Goal: Information Seeking & Learning: Learn about a topic

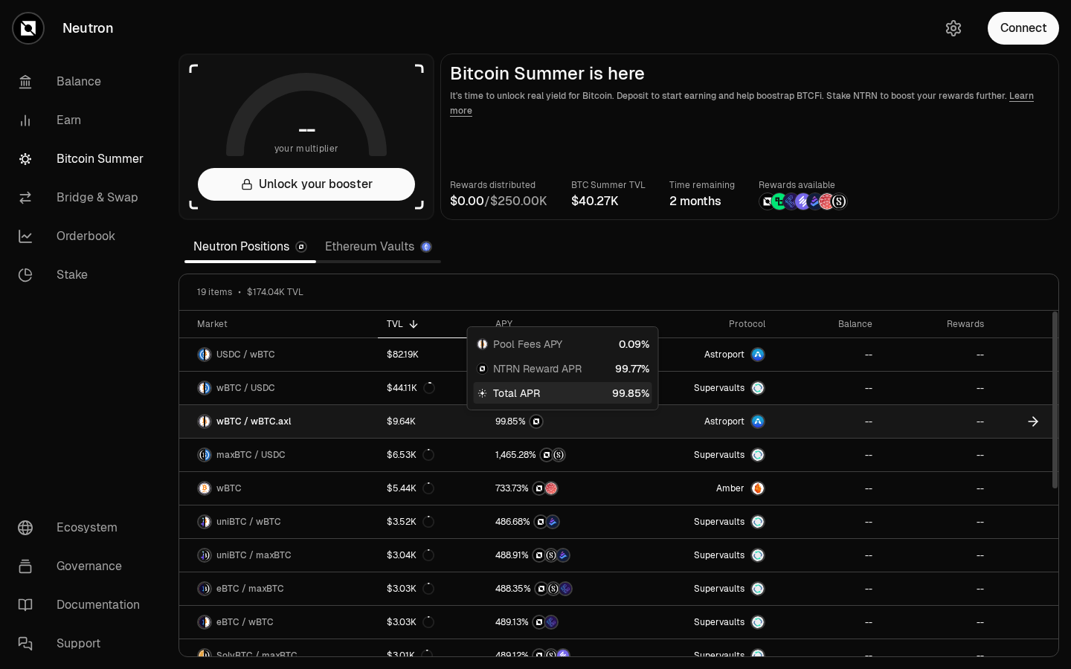
click at [533, 425] on img at bounding box center [536, 422] width 12 height 12
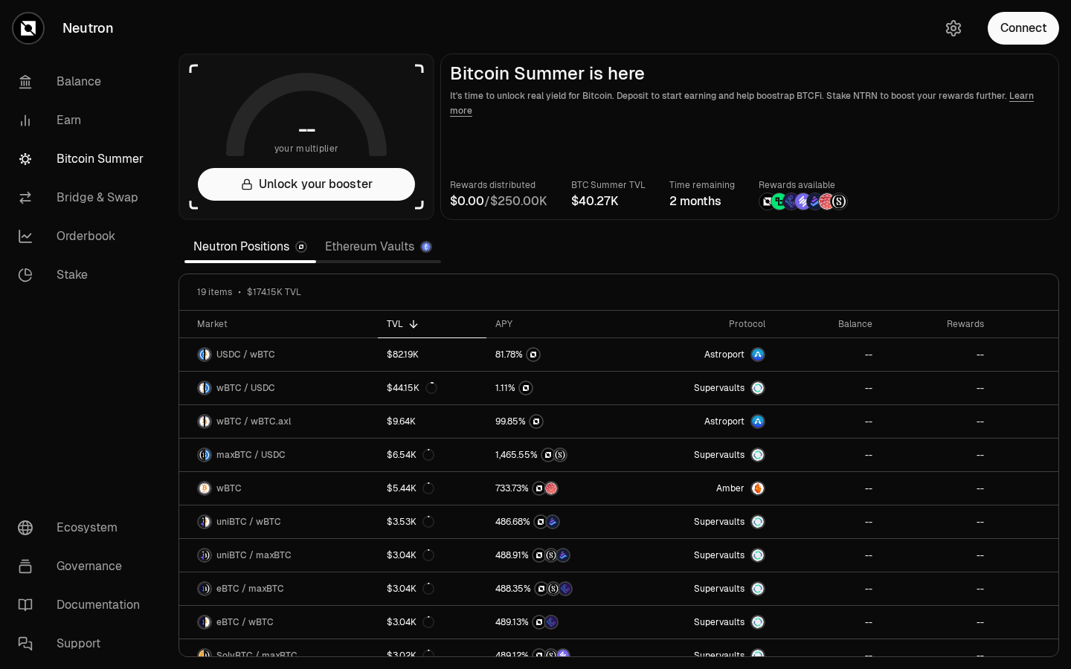
click at [353, 258] on link "Ethereum Vaults" at bounding box center [378, 247] width 125 height 30
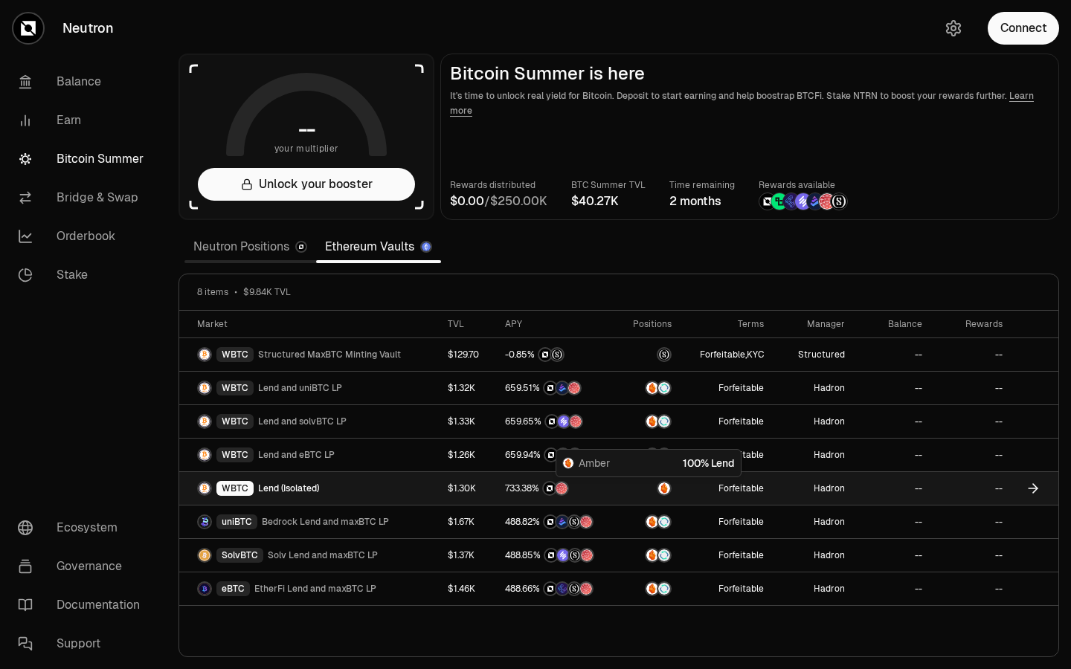
click at [660, 477] on body "Neutron Balance Earn Bitcoin Summer Bridge & Swap Orderbook Stake Ecosystem Gov…" at bounding box center [535, 334] width 1071 height 669
click at [660, 488] on img at bounding box center [664, 489] width 12 height 12
